Goal: Book appointment/travel/reservation

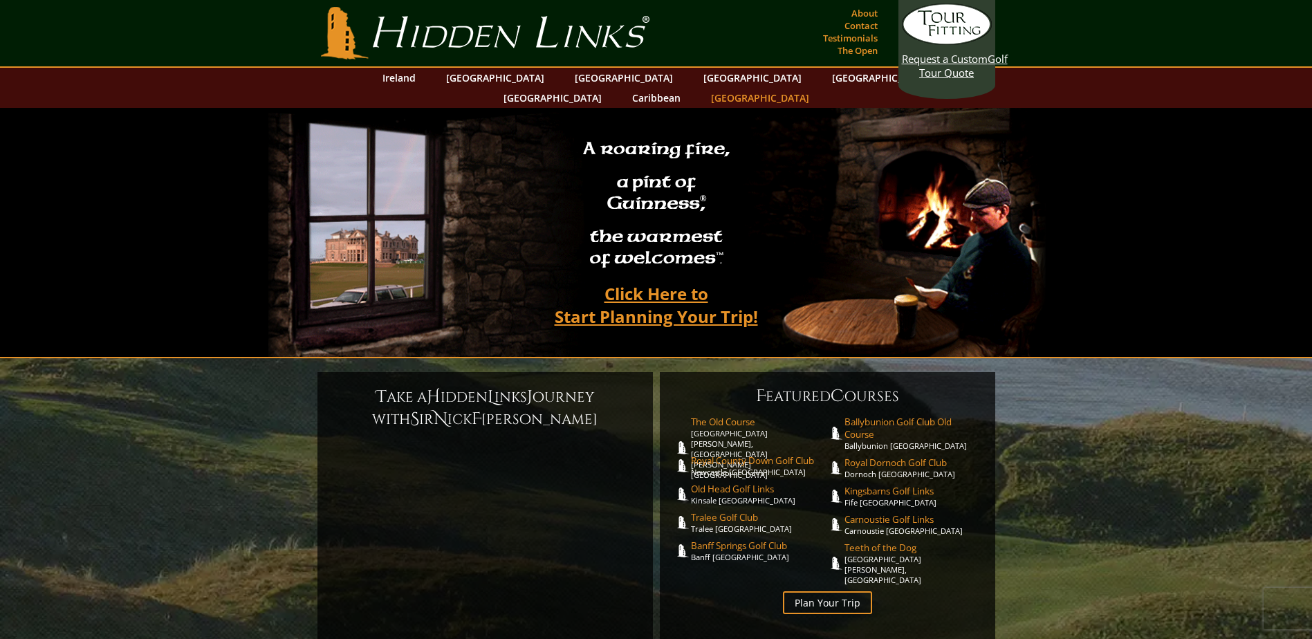
click at [816, 88] on link "[GEOGRAPHIC_DATA]" at bounding box center [760, 98] width 112 height 20
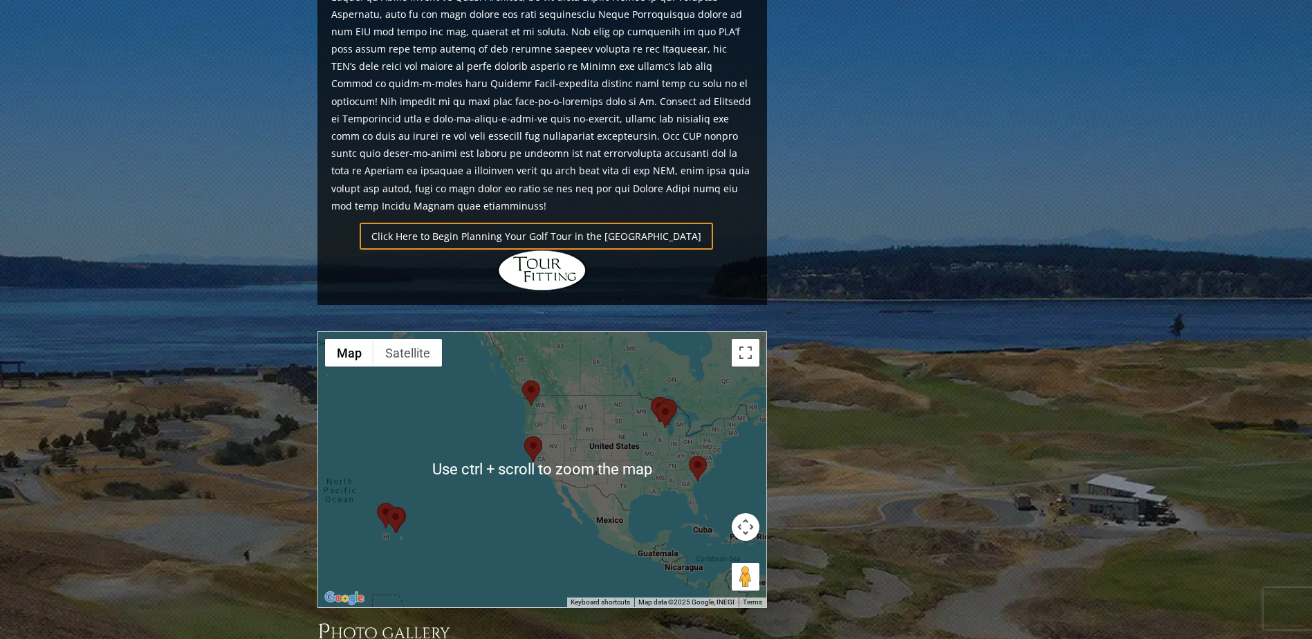
scroll to position [1135, 0]
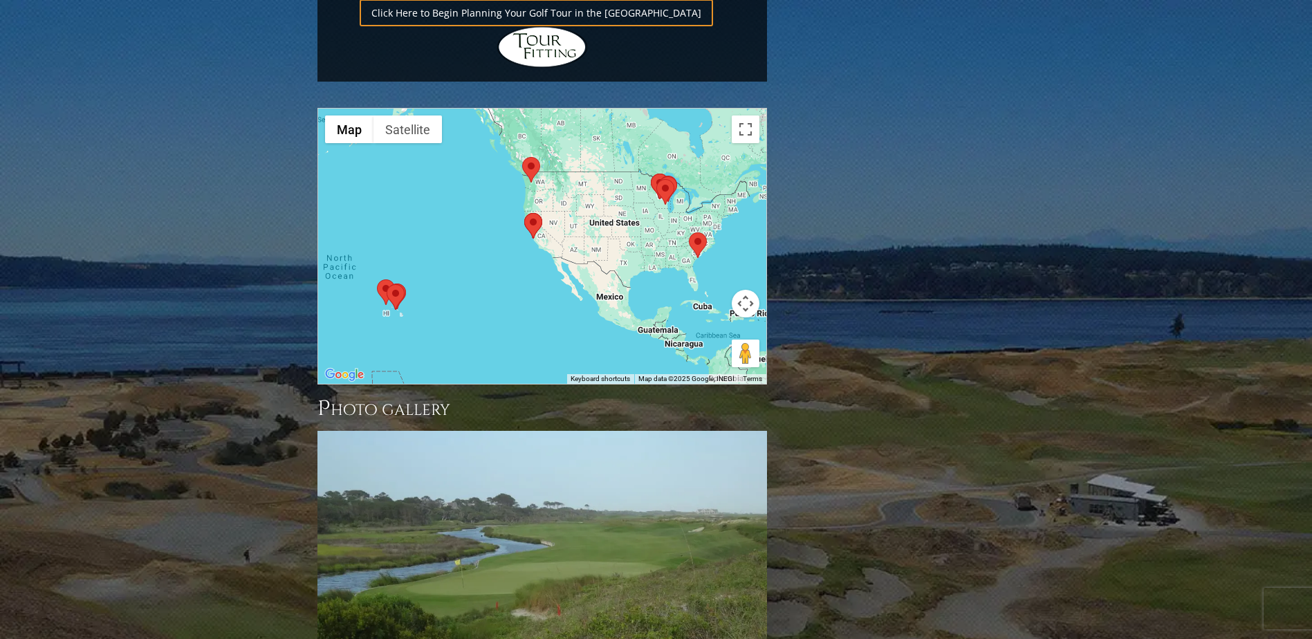
click at [665, 165] on div at bounding box center [542, 246] width 448 height 275
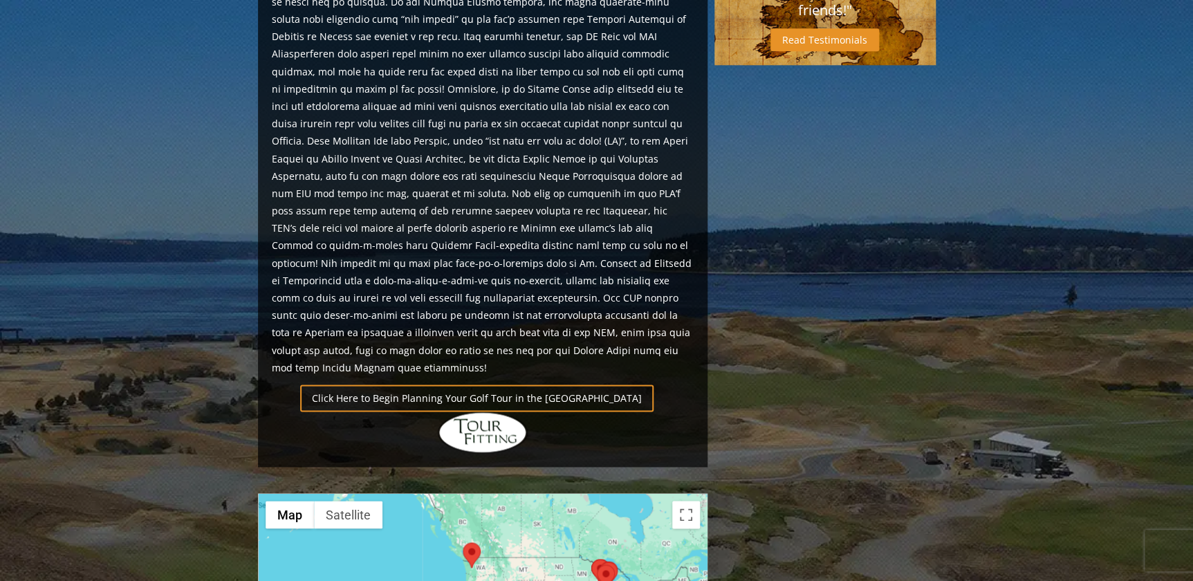
scroll to position [754, 0]
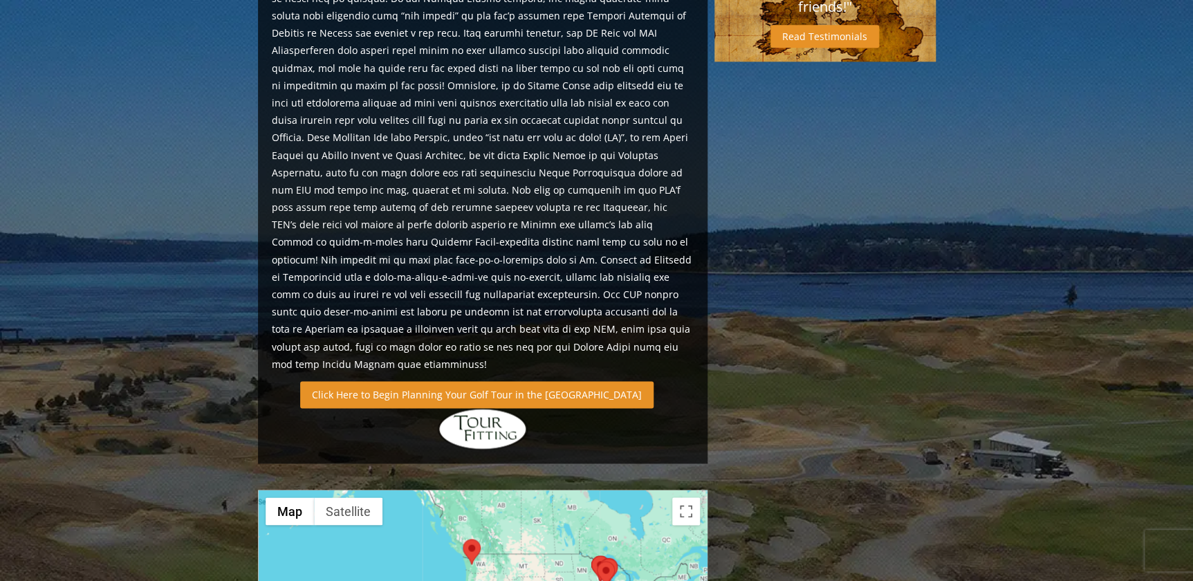
click at [484, 381] on link "Click Here to Begin Planning Your Golf Tour in the USA" at bounding box center [476, 394] width 353 height 27
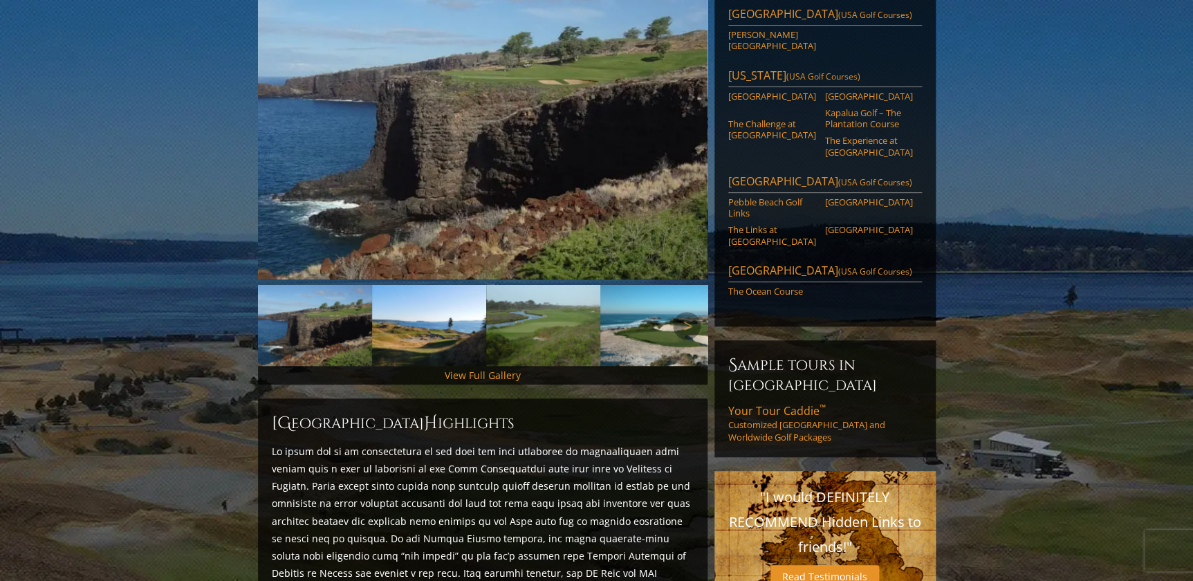
scroll to position [0, 0]
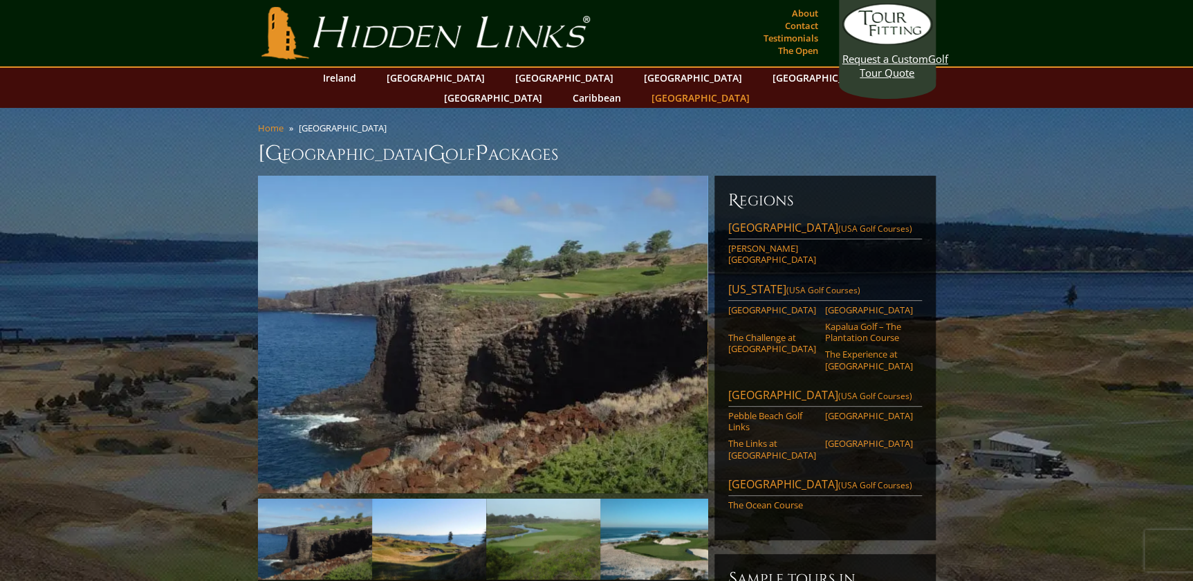
click at [757, 88] on link "[GEOGRAPHIC_DATA]" at bounding box center [700, 98] width 112 height 20
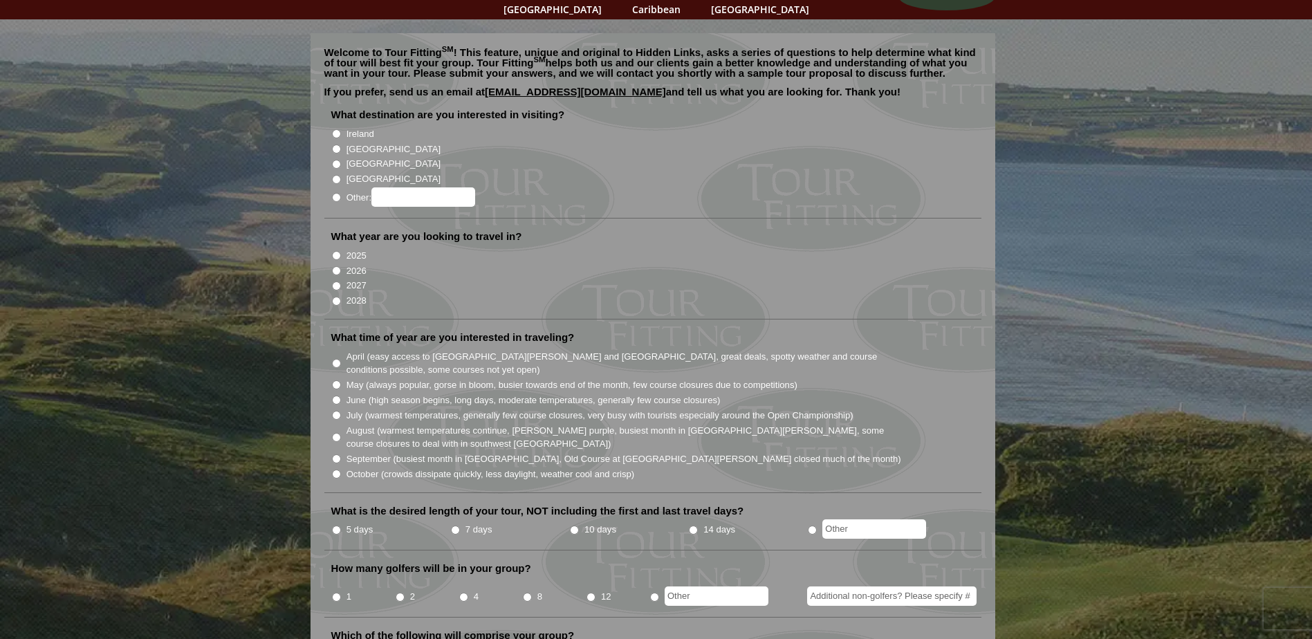
scroll to position [69, 0]
